Goal: Task Accomplishment & Management: Manage account settings

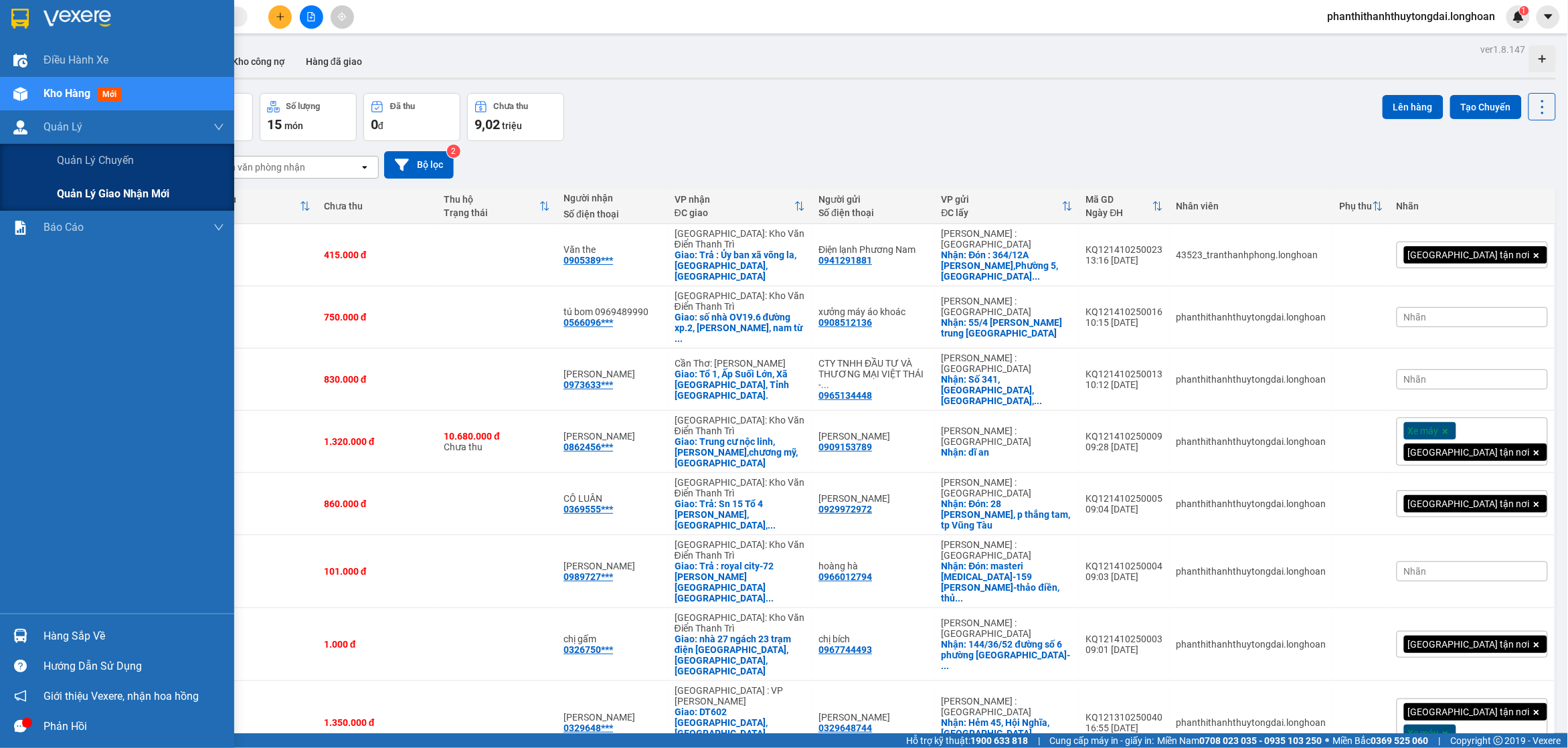
click at [55, 188] on div "Quản lý giao nhận mới" at bounding box center [117, 194] width 234 height 34
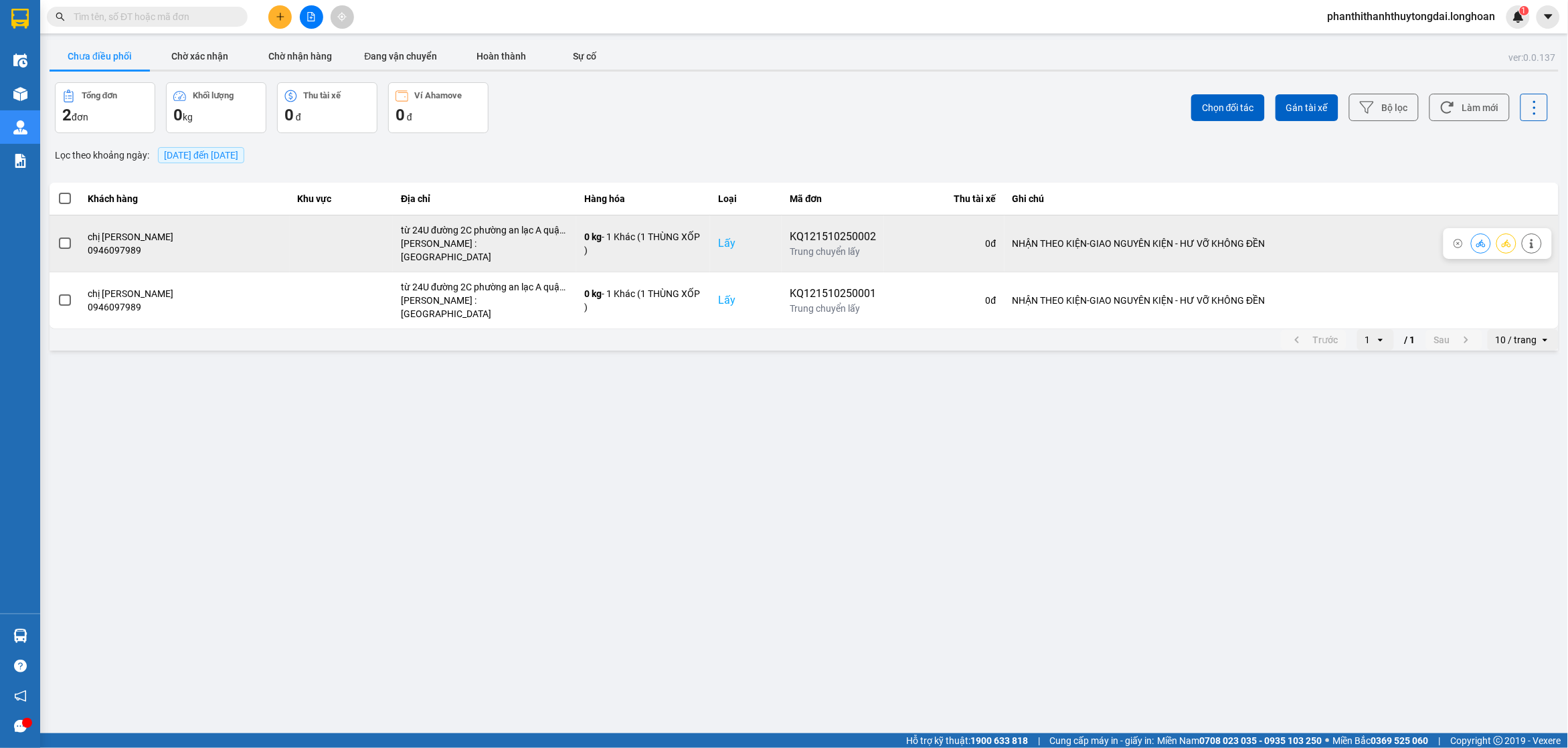
click at [69, 234] on div at bounding box center [64, 243] width 14 height 20
click at [66, 239] on span at bounding box center [65, 244] width 12 height 12
click at [58, 236] on input "checkbox" at bounding box center [58, 236] width 0 height 0
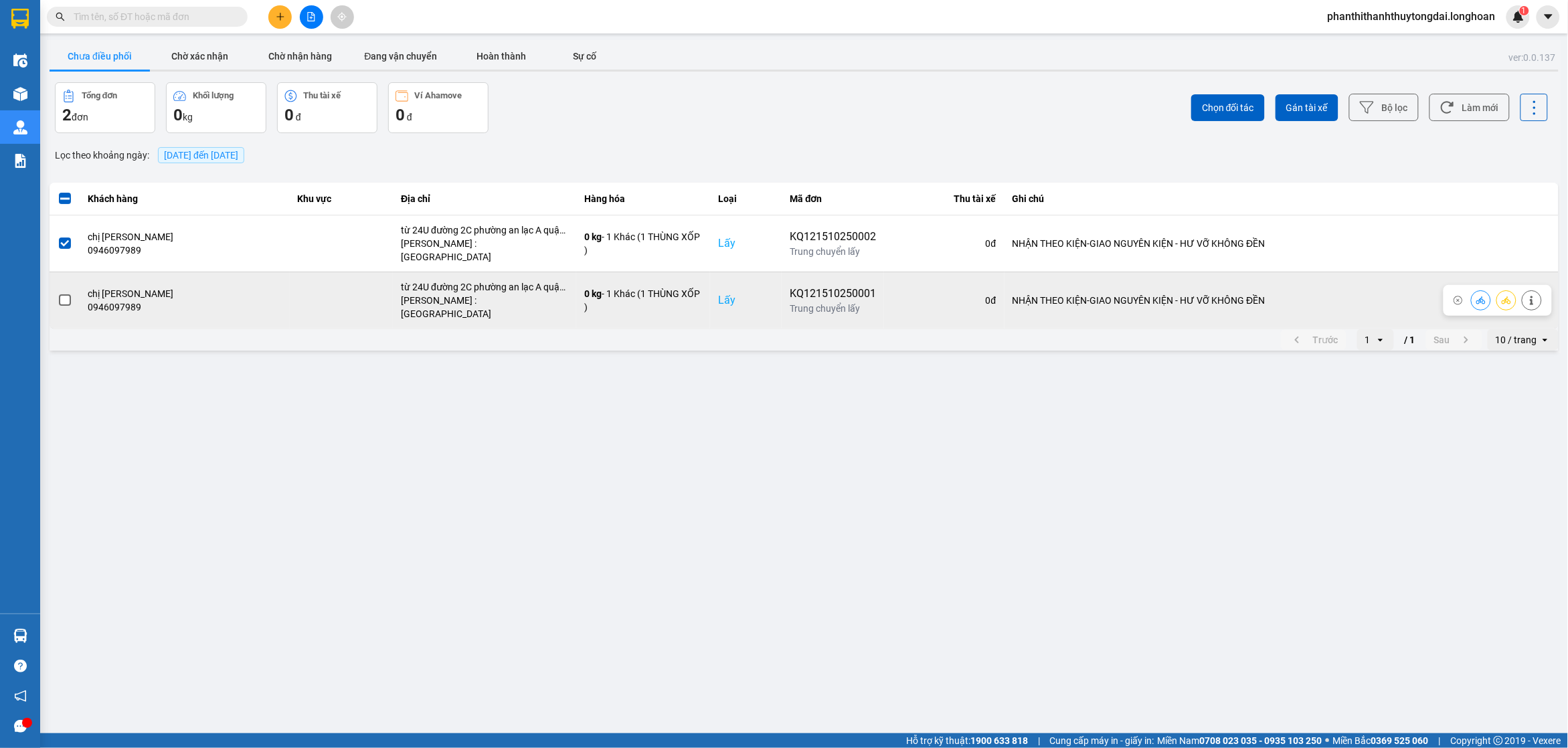
click at [62, 295] on span at bounding box center [65, 301] width 12 height 12
click at [58, 293] on input "checkbox" at bounding box center [58, 293] width 0 height 0
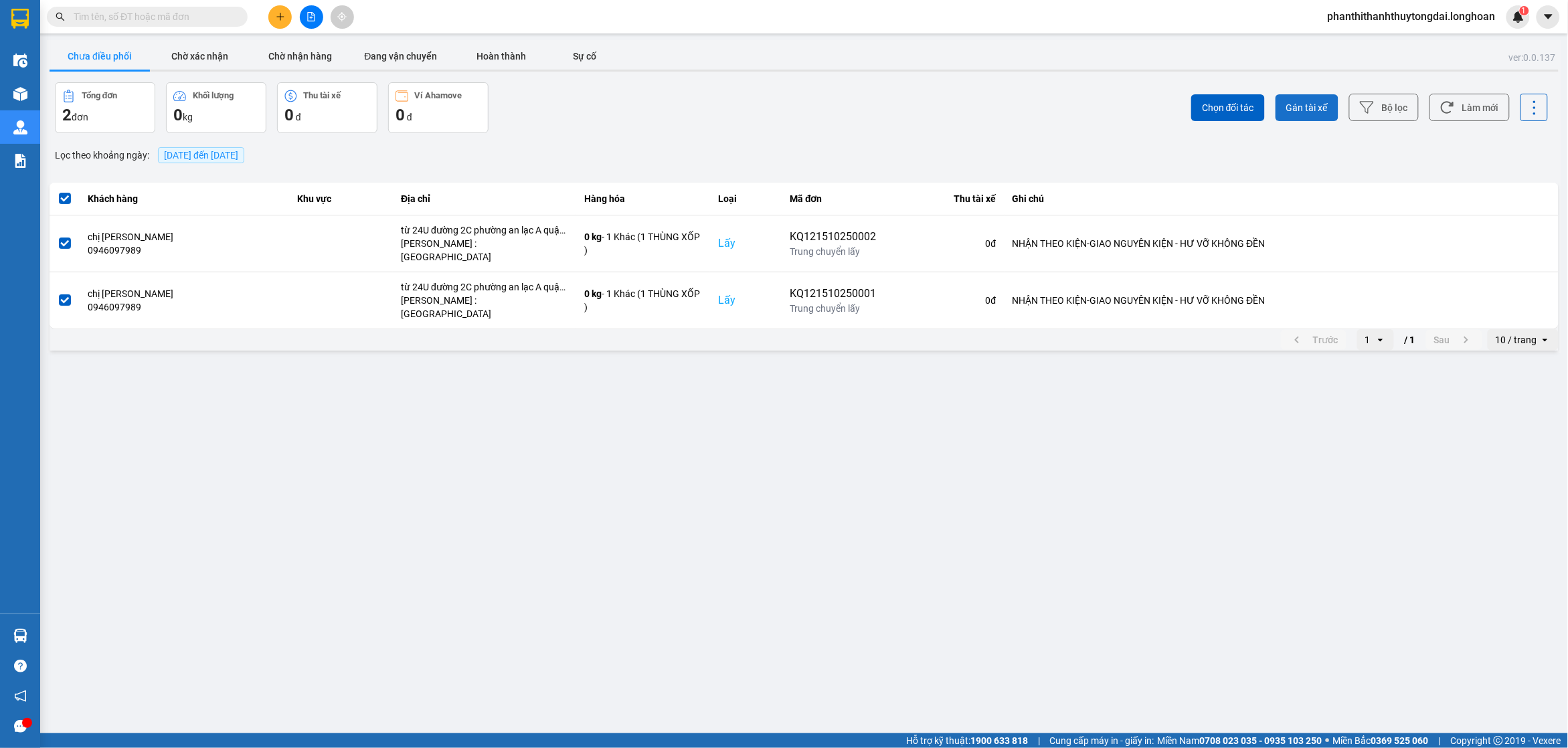
click at [1285, 101] on button "Gán tài xế" at bounding box center [1307, 108] width 63 height 27
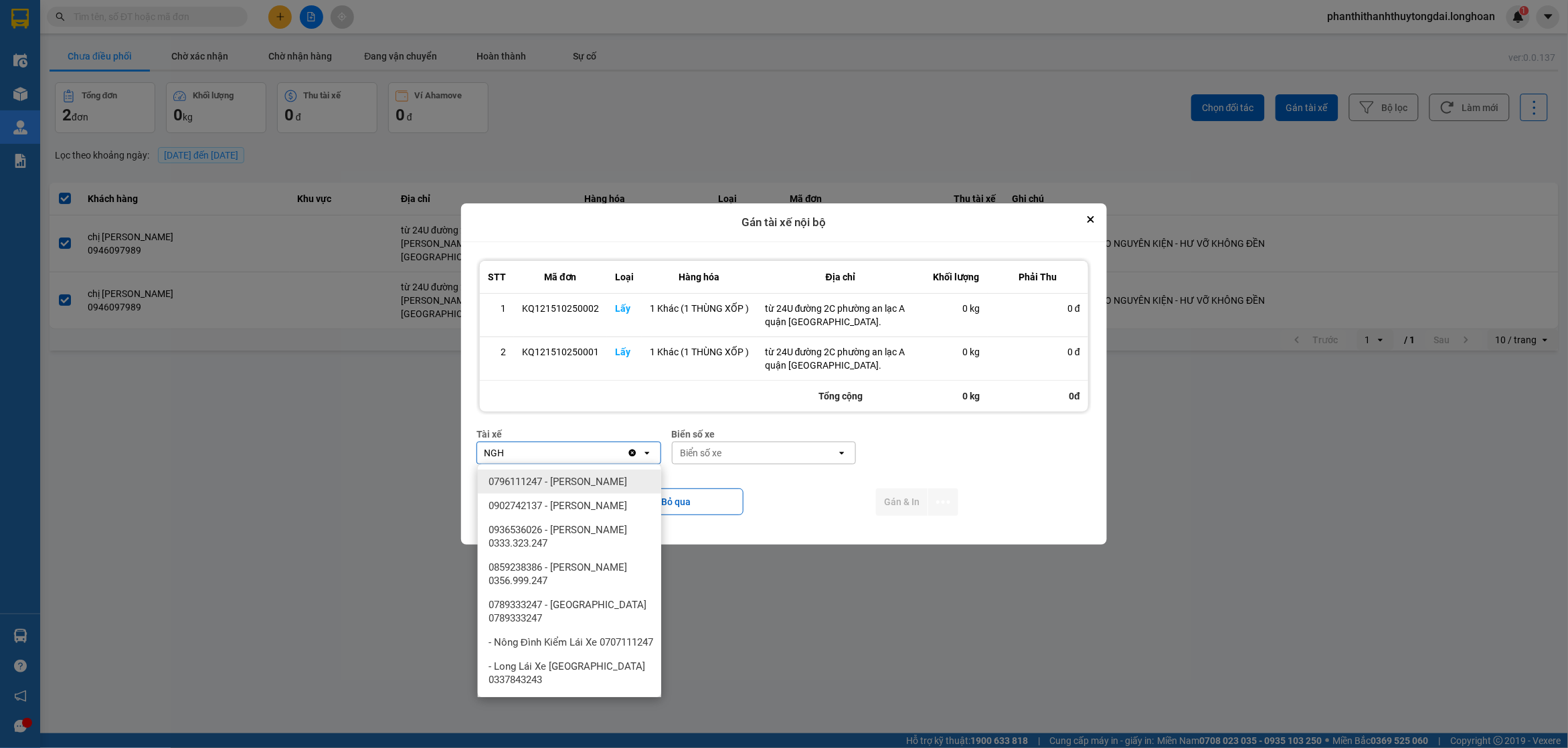
type input "NGH"
click at [596, 476] on span "0796111247 - [PERSON_NAME]" at bounding box center [558, 482] width 138 height 14
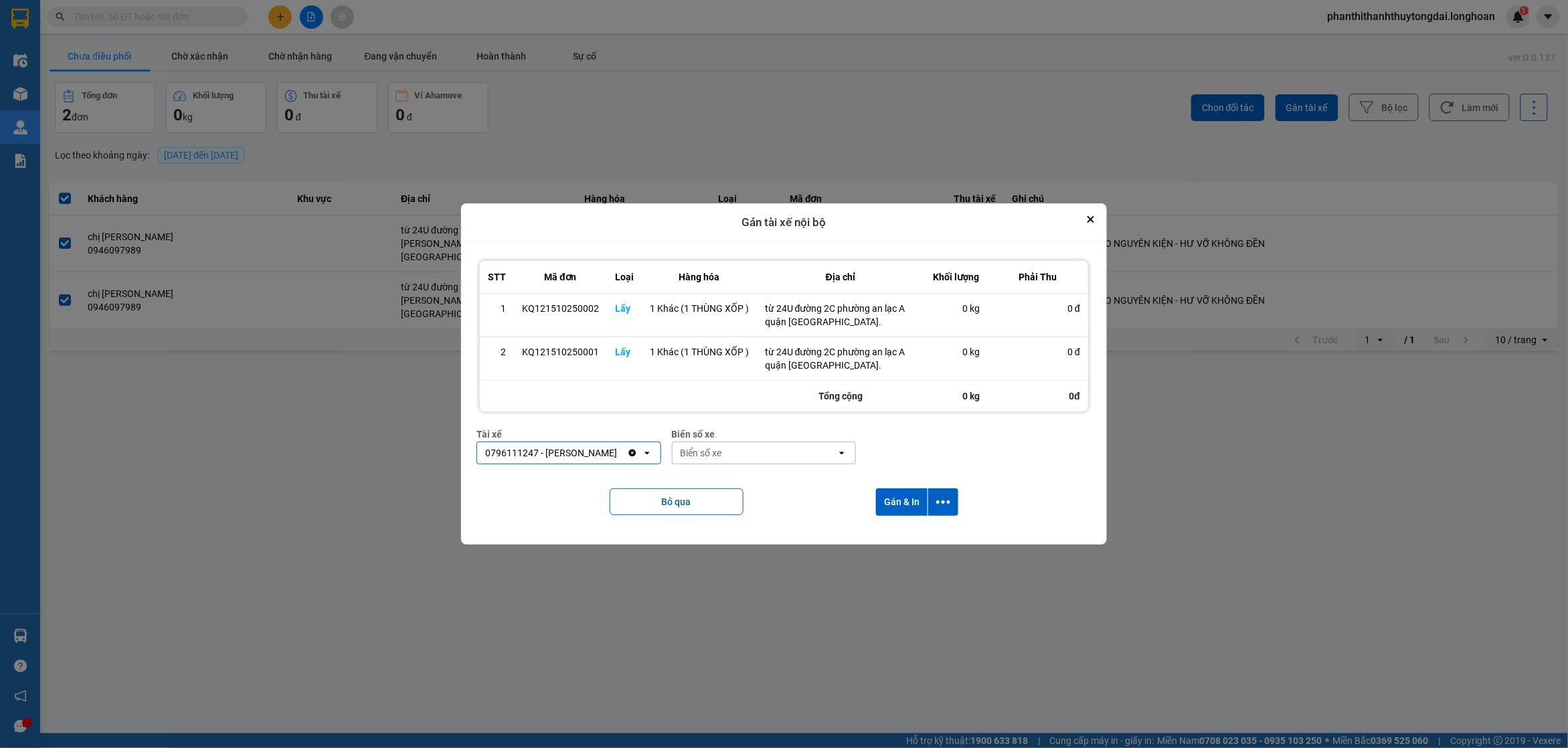
click at [774, 453] on div "Biển số xe" at bounding box center [755, 453] width 164 height 21
type input "67"
click at [731, 533] on span "29E-080.67" at bounding box center [707, 530] width 49 height 14
click at [905, 510] on button "Gán & In" at bounding box center [901, 502] width 51 height 27
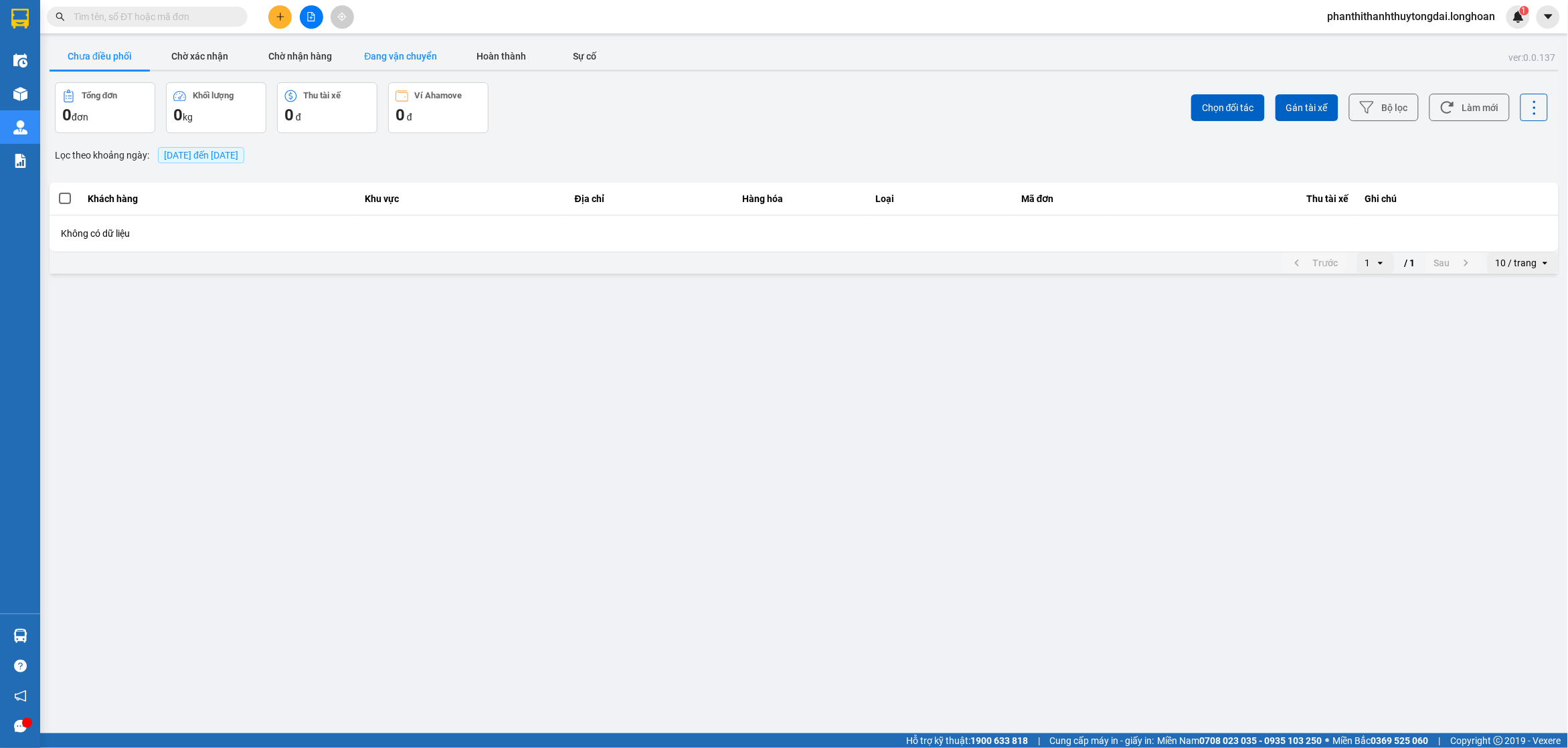
click at [430, 61] on button "Đang vận chuyển" at bounding box center [401, 56] width 100 height 27
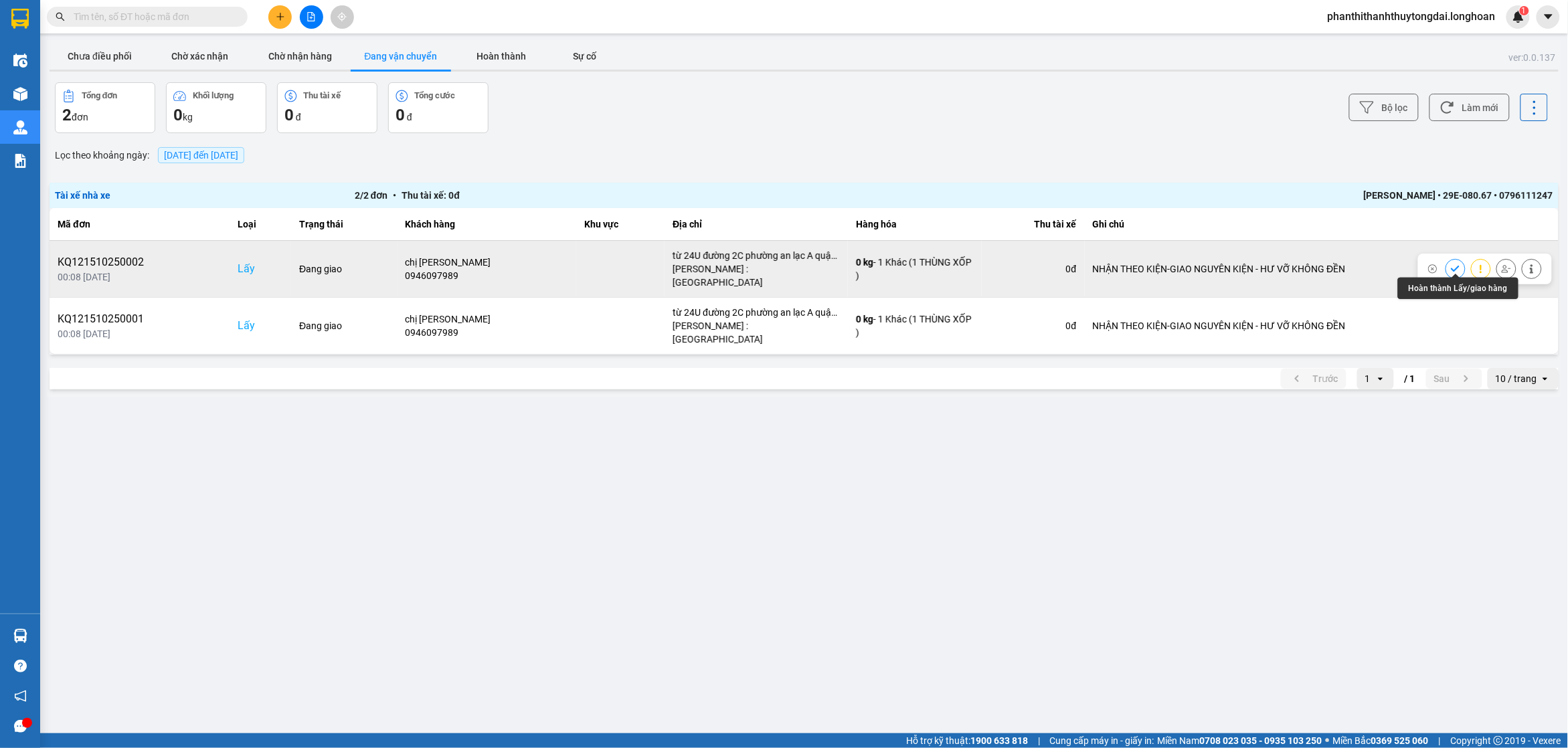
click at [1456, 266] on icon at bounding box center [1455, 269] width 9 height 6
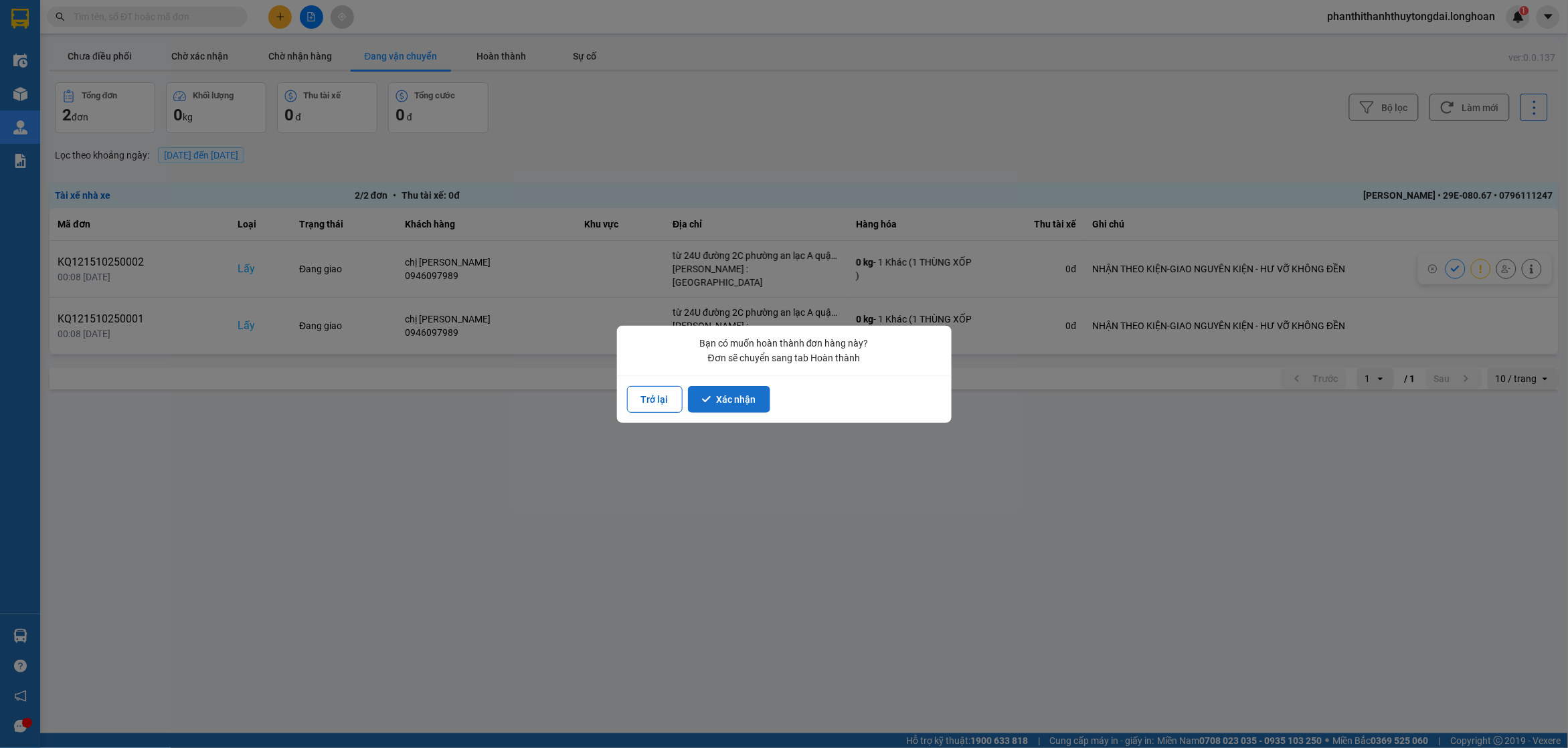
click at [728, 402] on button "Xác nhận" at bounding box center [729, 399] width 82 height 27
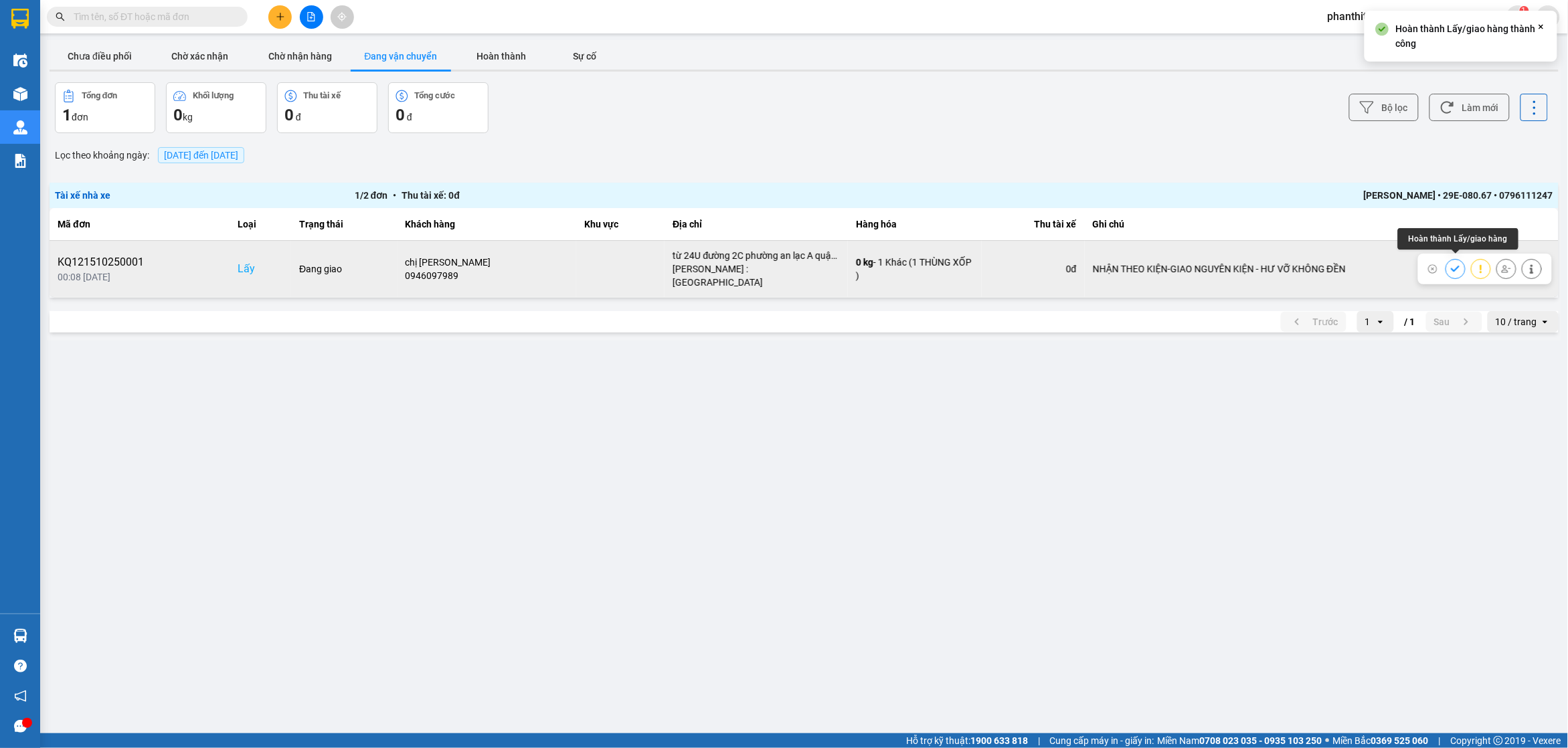
click at [1449, 266] on button at bounding box center [1456, 269] width 19 height 23
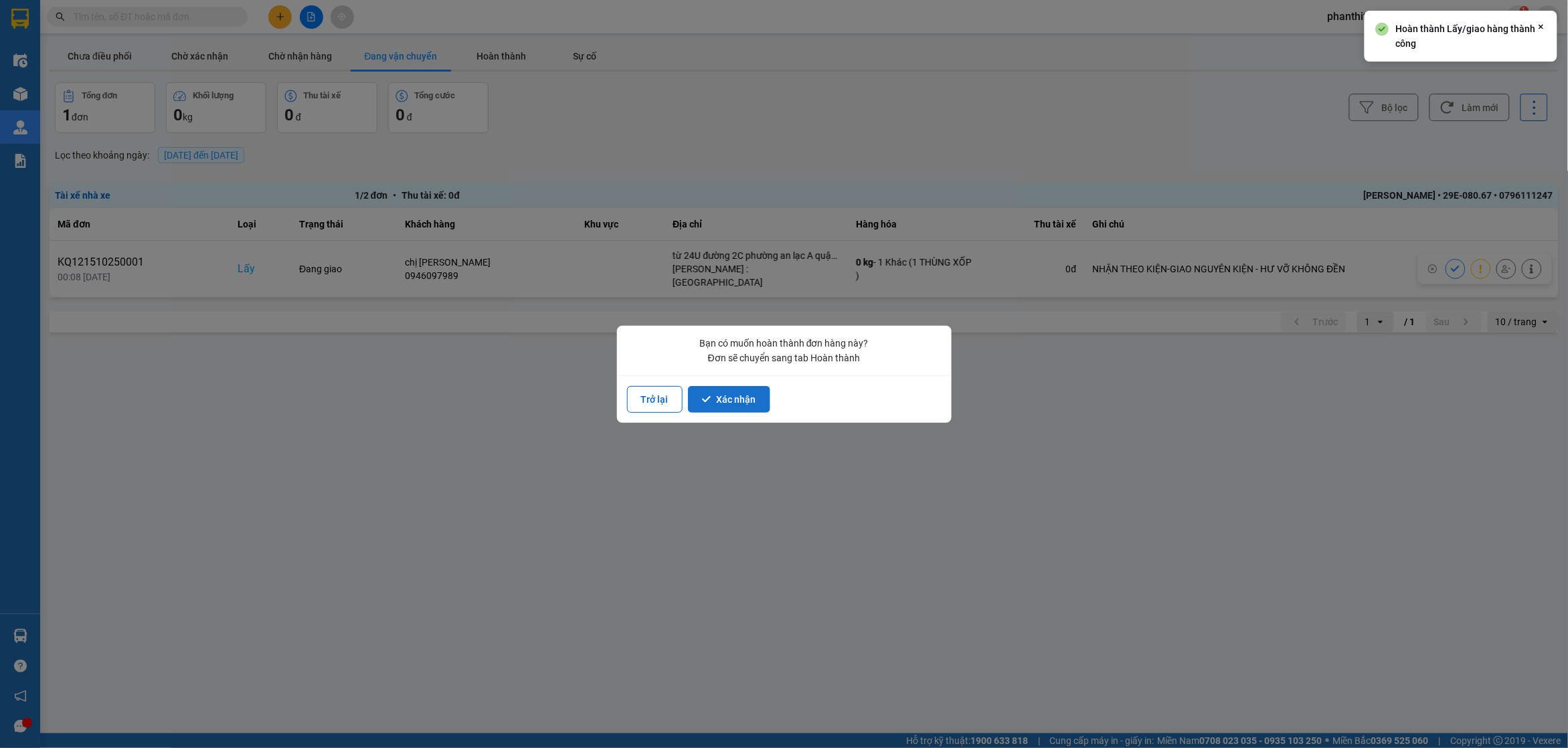
click at [739, 399] on button "Xác nhận" at bounding box center [729, 399] width 82 height 27
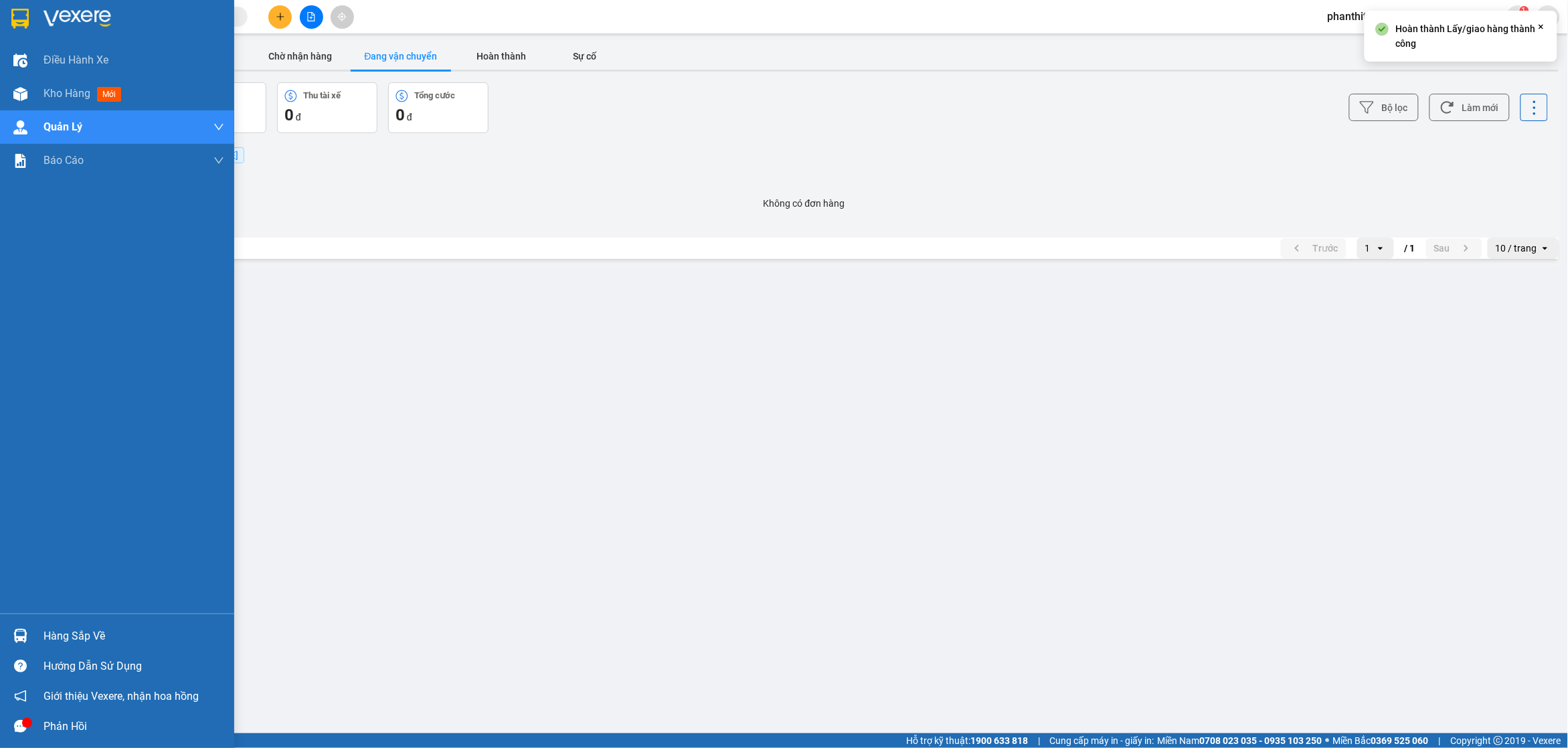
click at [0, 29] on div at bounding box center [117, 21] width 234 height 43
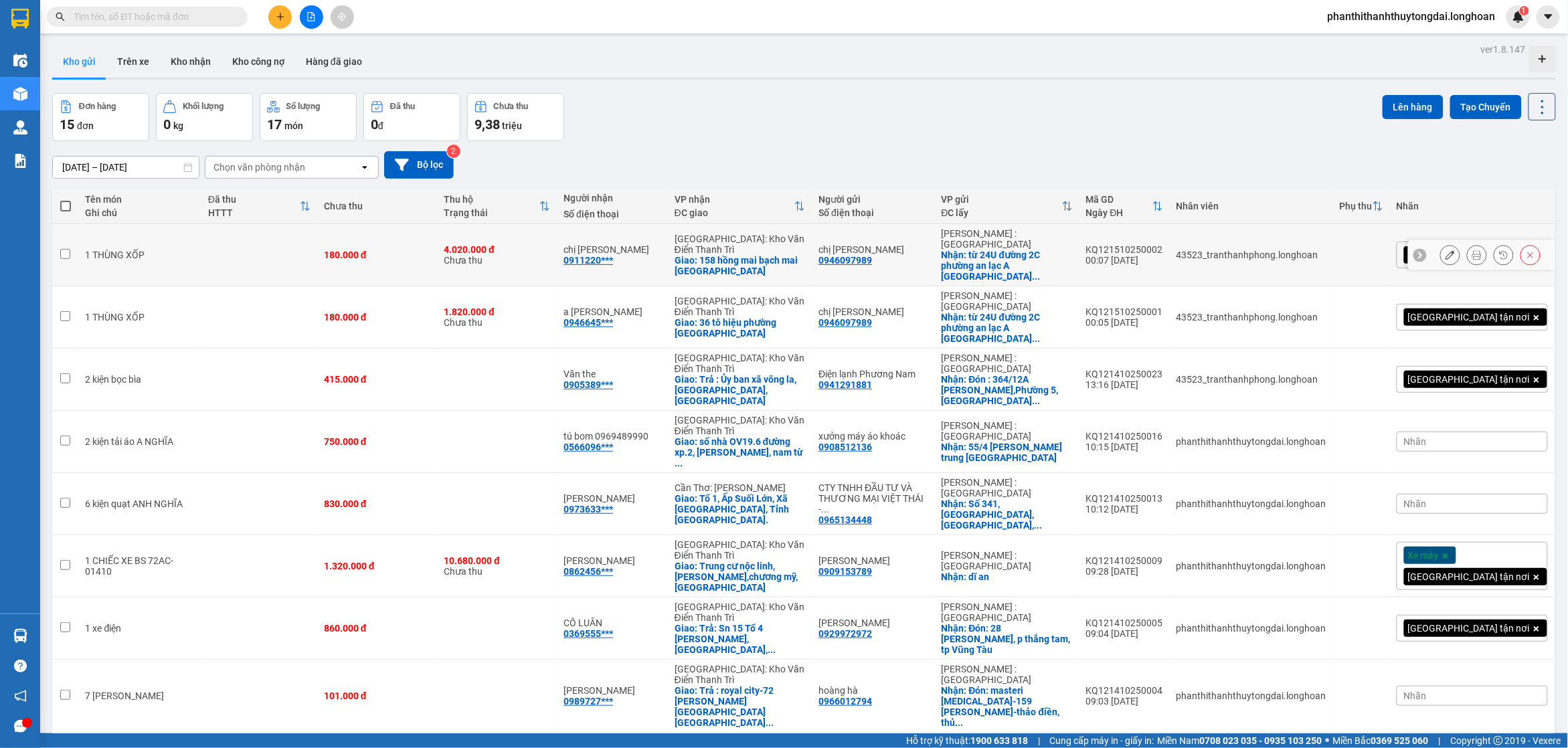
click at [550, 244] on div "4.020.000 đ" at bounding box center [497, 249] width 106 height 11
checkbox input "true"
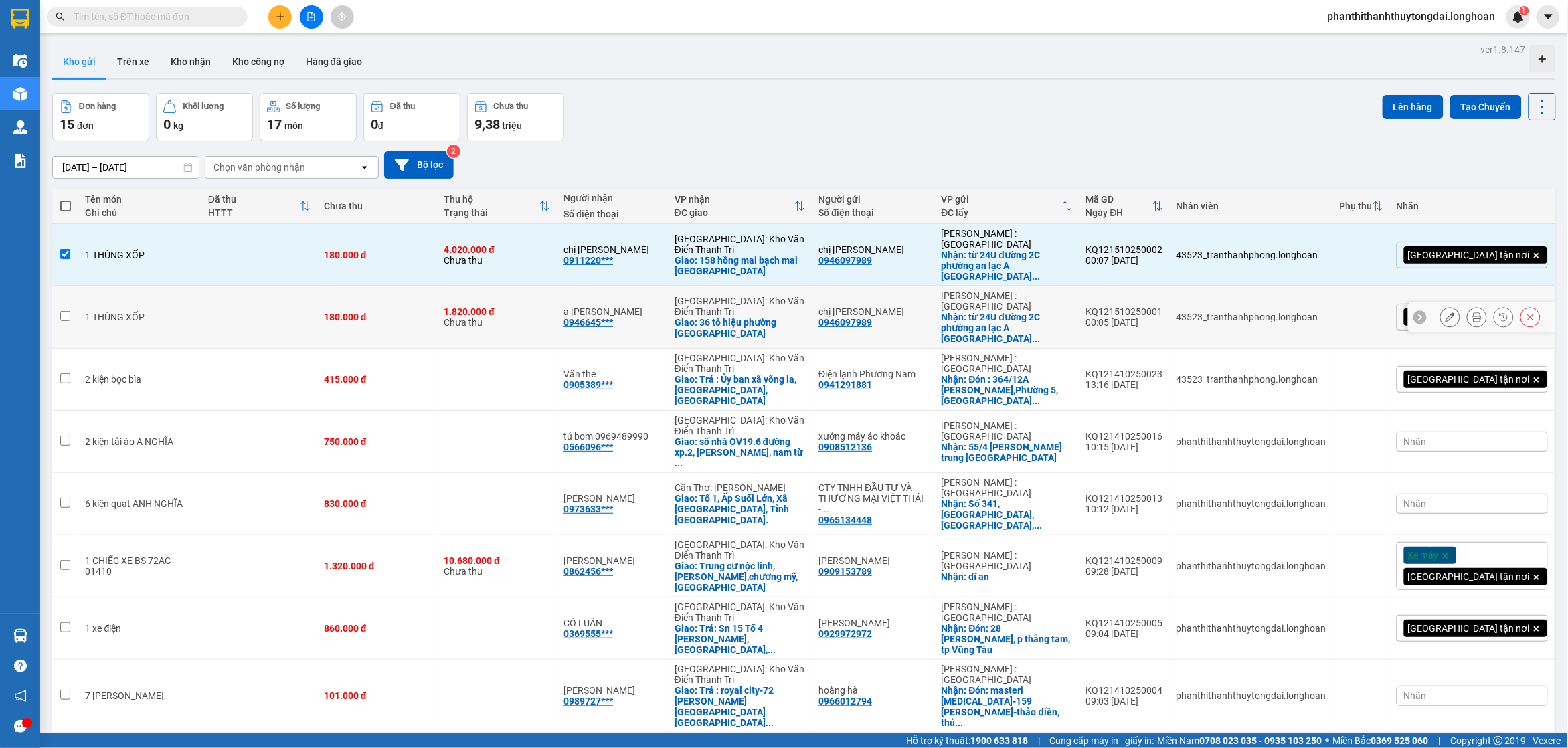
click at [556, 301] on td "1.820.000 đ Chưa thu" at bounding box center [497, 317] width 120 height 62
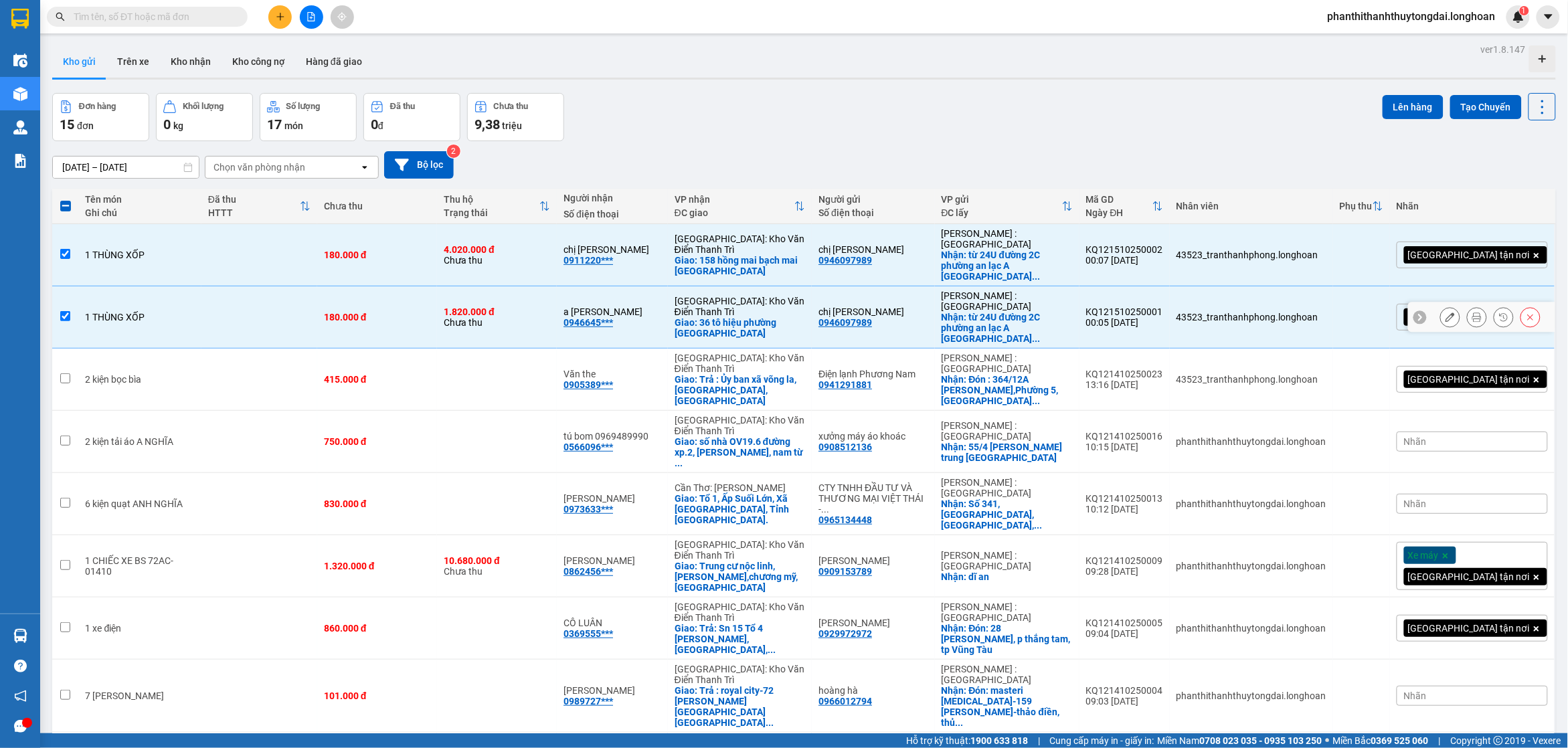
checkbox input "true"
click at [805, 255] on div "Giao: 158 hồng mai bạch mai [GEOGRAPHIC_DATA]" at bounding box center [739, 265] width 130 height 21
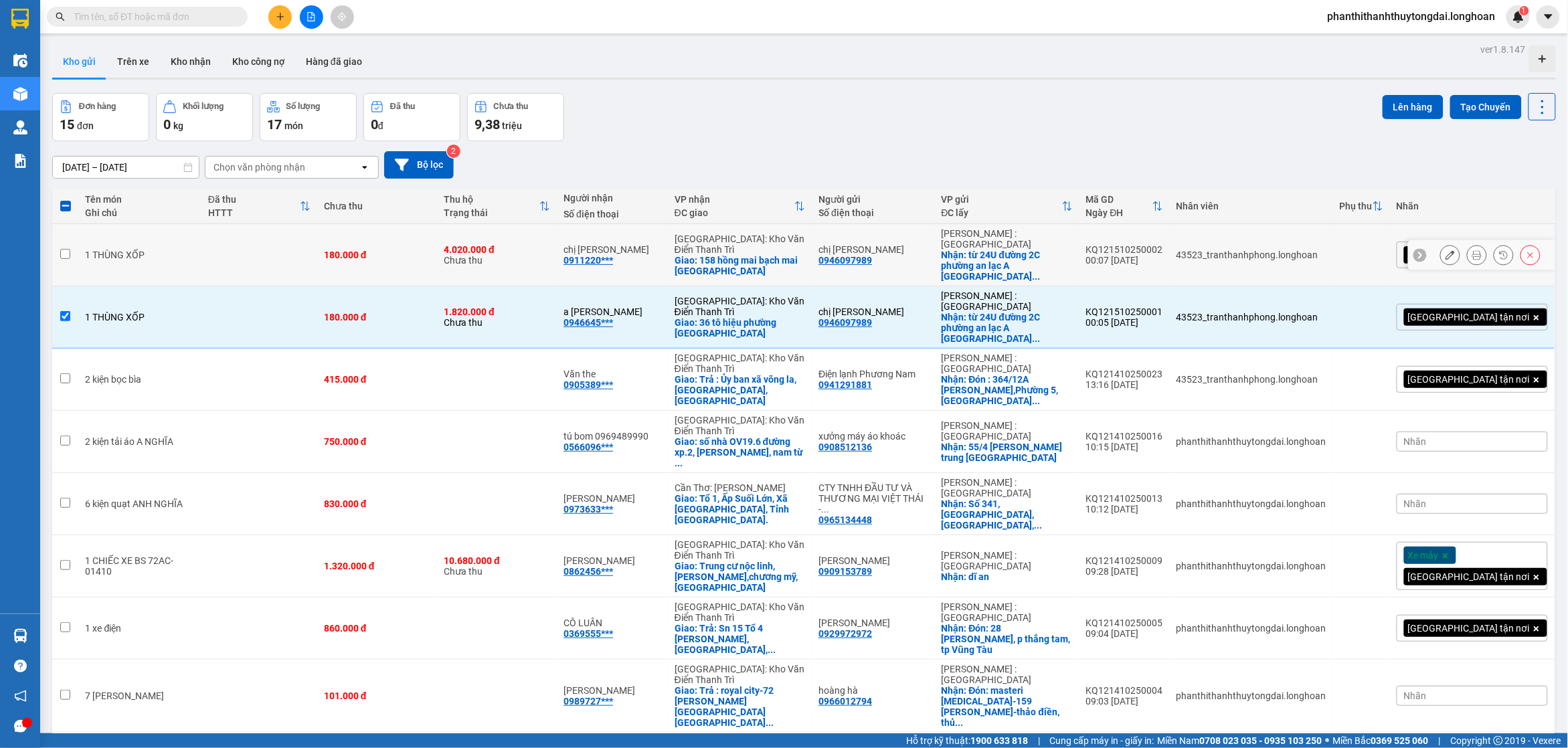
click at [807, 262] on td "[GEOGRAPHIC_DATA]: [PERSON_NAME] Trì Giao: 158 hồng mai bạch mai [GEOGRAPHIC_DA…" at bounding box center [740, 255] width 144 height 62
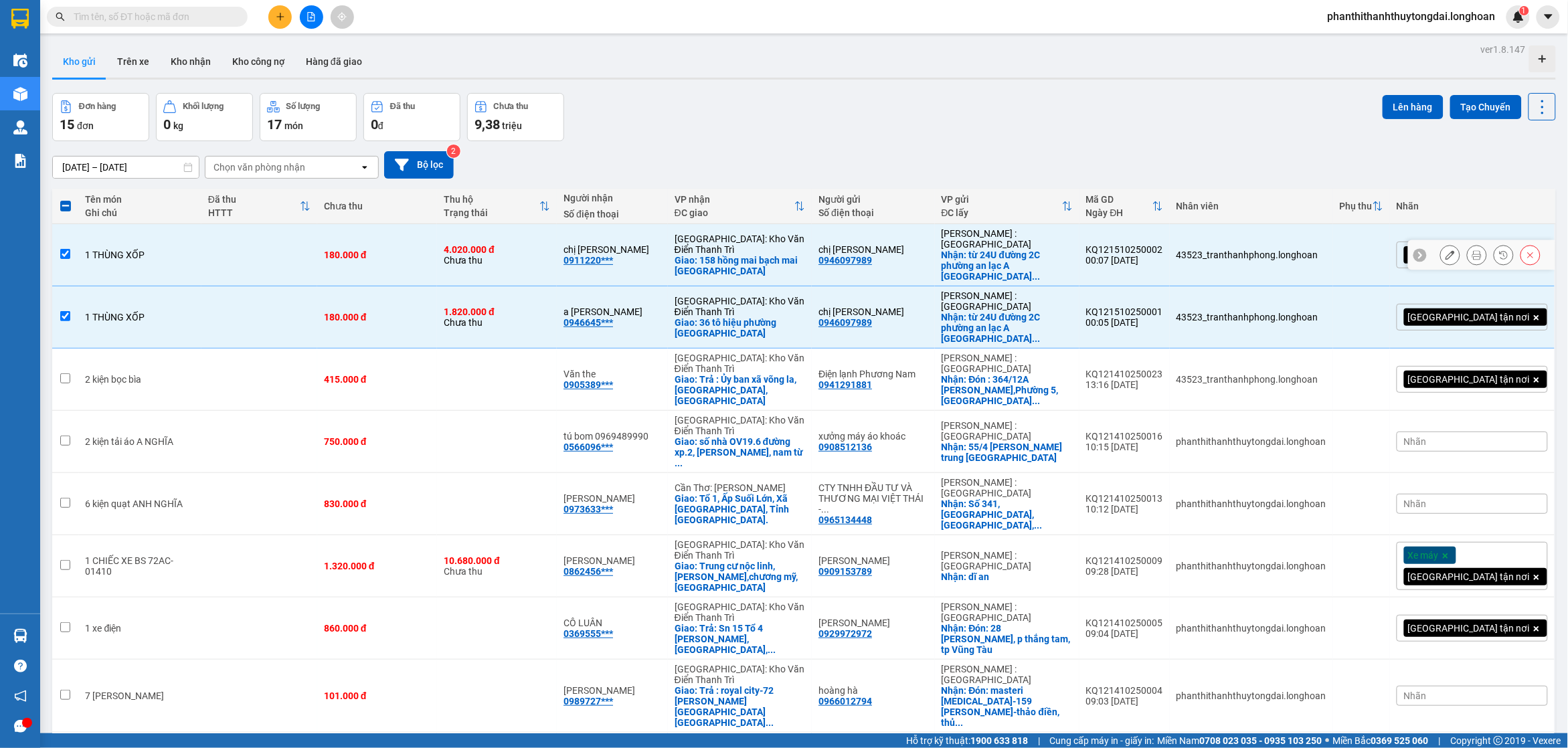
click at [807, 262] on td "[GEOGRAPHIC_DATA]: [PERSON_NAME] Trì Giao: 158 hồng mai bạch mai [GEOGRAPHIC_DA…" at bounding box center [740, 255] width 144 height 62
checkbox input "false"
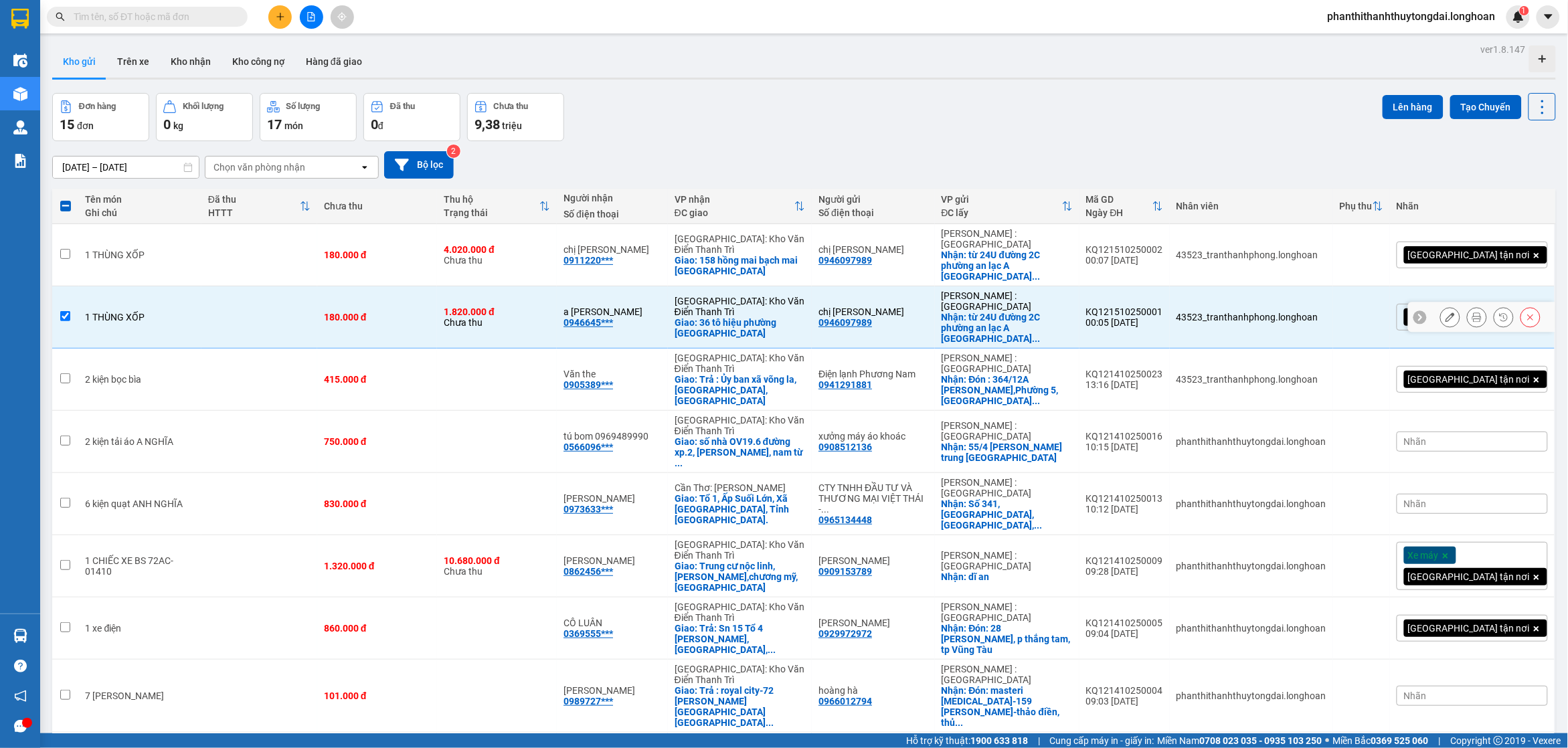
click at [795, 296] on div "[GEOGRAPHIC_DATA]: Kho Văn Điển Thanh Trì" at bounding box center [739, 306] width 130 height 21
checkbox input "false"
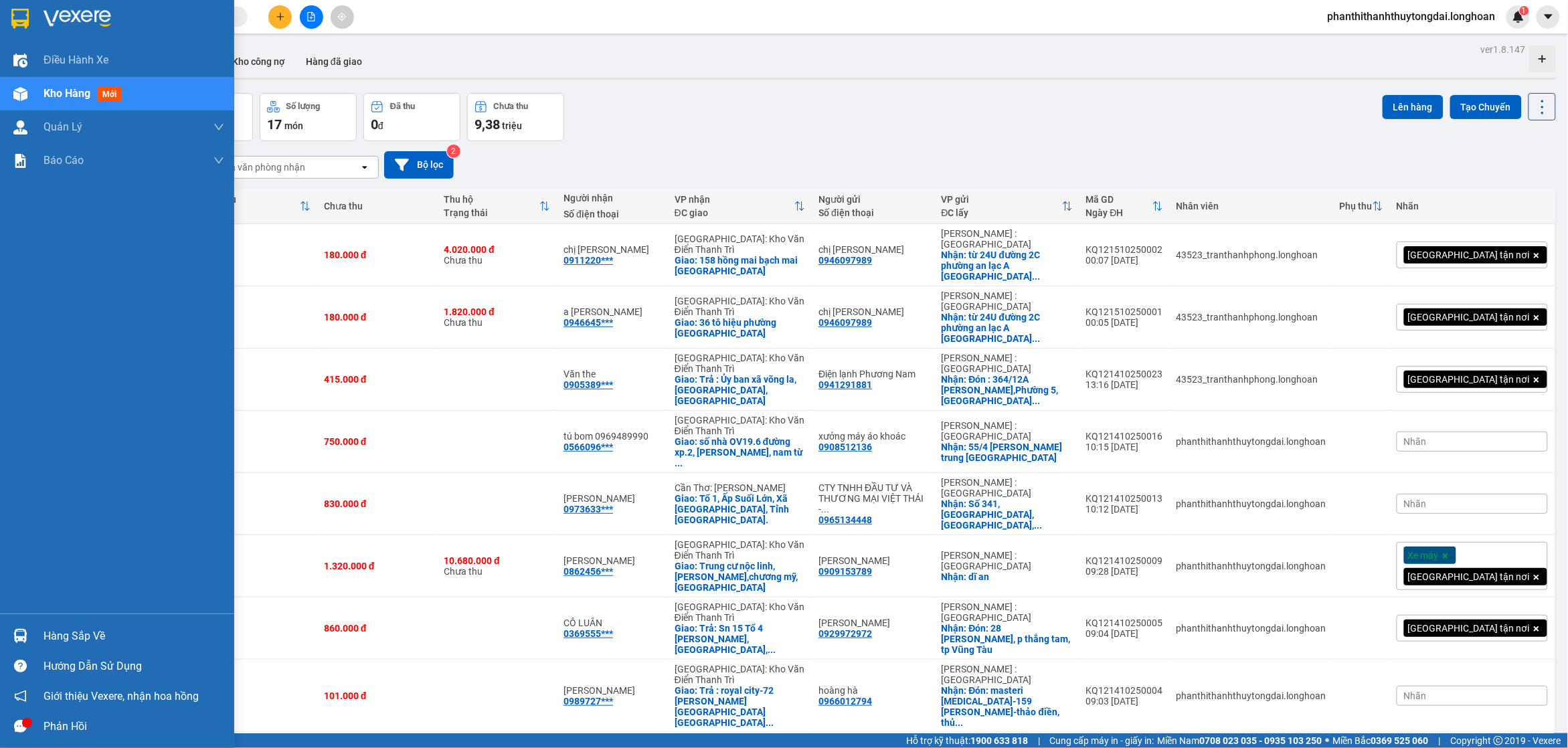
click at [21, 21] on img at bounding box center [20, 18] width 17 height 20
